Goal: Find specific page/section

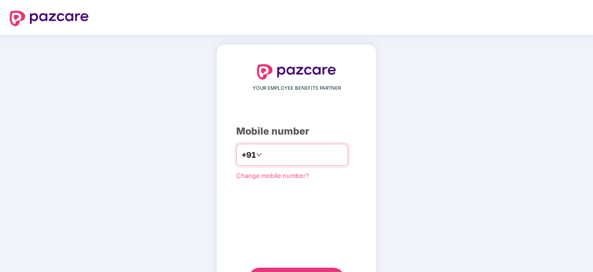
type input "*"
type input "**********"
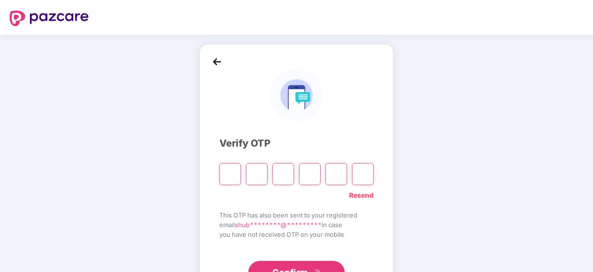
click at [235, 172] on input "Please enter verification code. Digit 1" at bounding box center [230, 174] width 22 height 22
paste input "*"
type input "*"
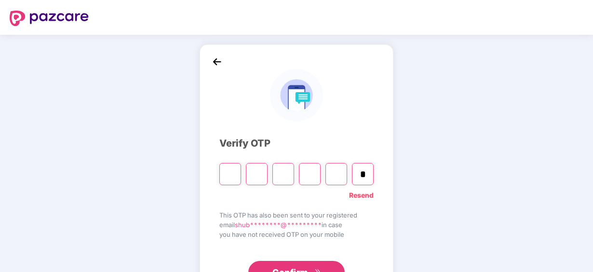
type input "*"
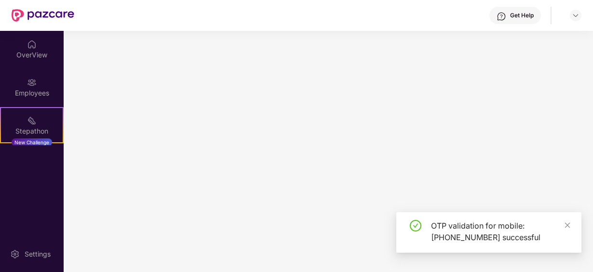
click at [318, 267] on main at bounding box center [328, 151] width 529 height 241
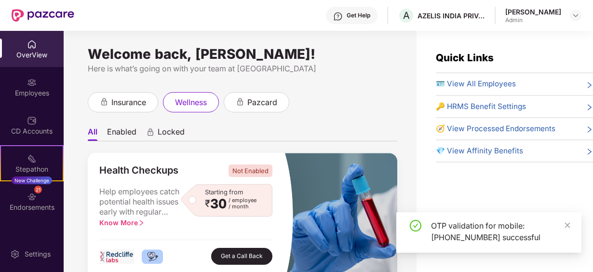
click at [52, 60] on div "OverView" at bounding box center [32, 49] width 64 height 36
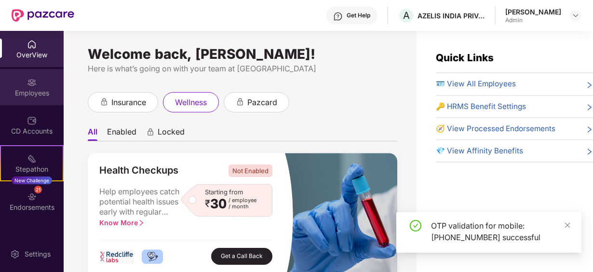
click at [45, 87] on div "Employees" at bounding box center [32, 87] width 64 height 36
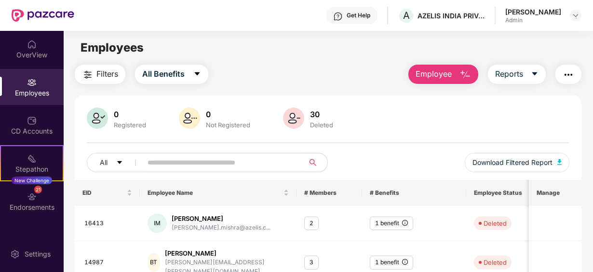
click at [573, 70] on img "button" at bounding box center [569, 75] width 12 height 12
click at [527, 41] on div "Employees" at bounding box center [328, 48] width 529 height 18
click at [468, 74] on img "button" at bounding box center [465, 75] width 12 height 12
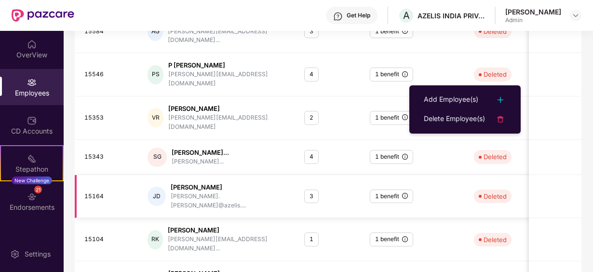
scroll to position [318, 0]
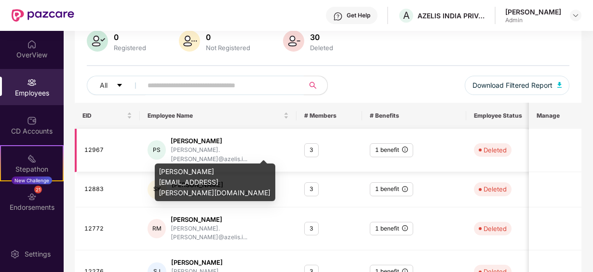
scroll to position [0, 0]
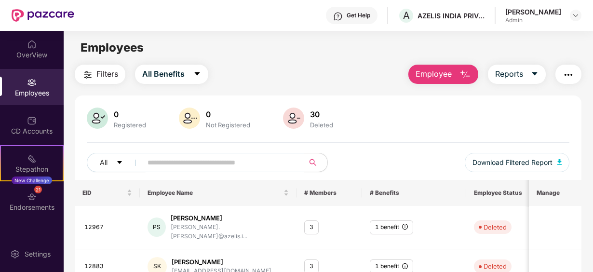
click at [570, 76] on img "button" at bounding box center [569, 75] width 12 height 12
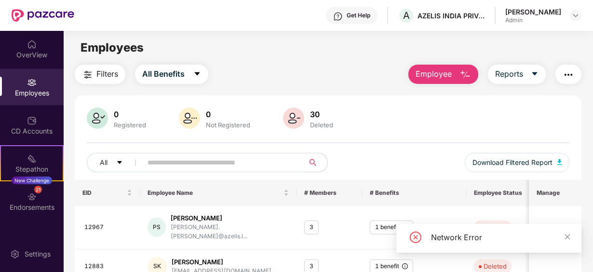
click at [373, 63] on main "Employees Filters All Benefits Employee Reports 0 Registered 0 Not Registered 3…" at bounding box center [328, 167] width 529 height 272
